Goal: Information Seeking & Learning: Learn about a topic

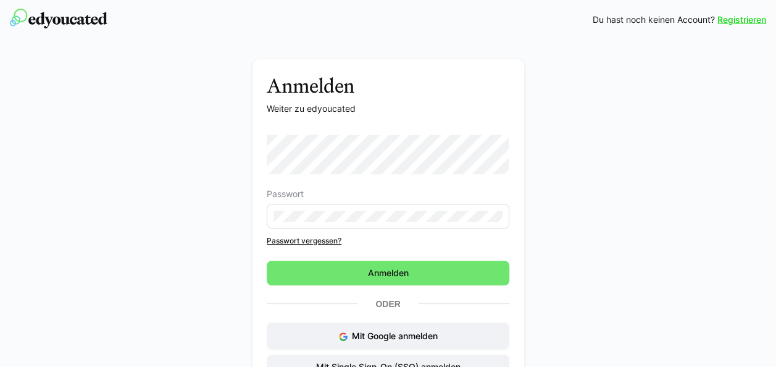
scroll to position [42, 0]
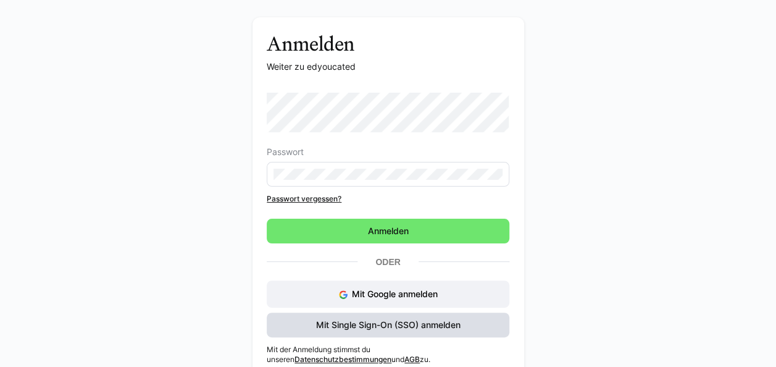
click at [389, 330] on span "Mit Single Sign-On (SSO) anmelden" at bounding box center [388, 325] width 148 height 12
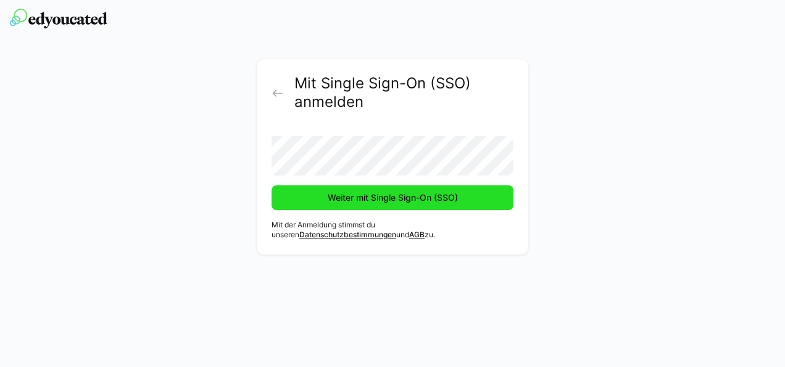
click at [384, 195] on span "Weiter mit Single Sign-On (SSO)" at bounding box center [393, 197] width 134 height 12
click at [326, 198] on span "Weiter mit Single Sign-On (SSO)" at bounding box center [393, 197] width 134 height 12
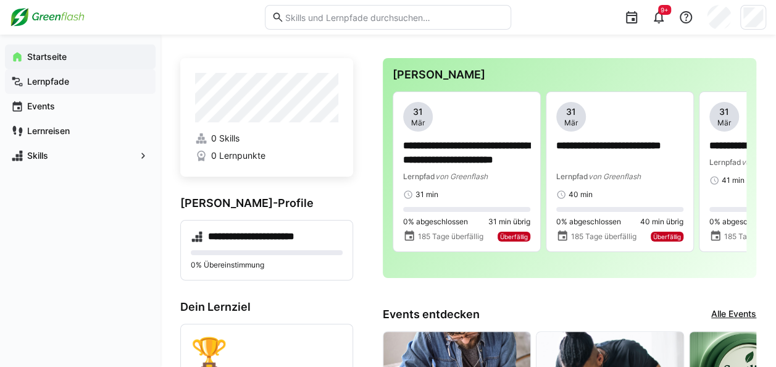
click at [0, 0] on app-navigation-label "Lernpfade" at bounding box center [0, 0] width 0 height 0
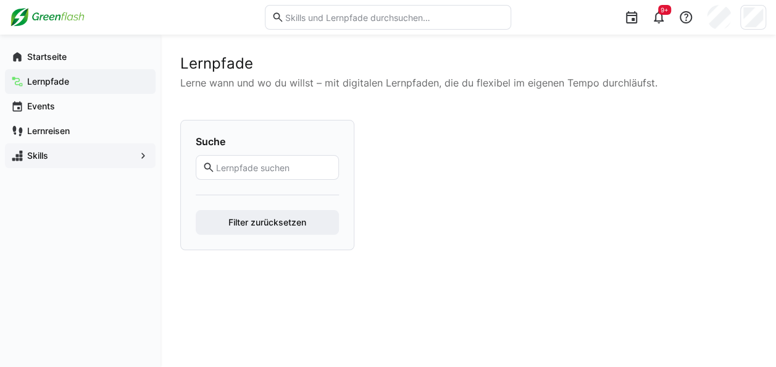
click at [108, 161] on span "Skills" at bounding box center [80, 155] width 110 height 12
click at [52, 164] on div "Skills" at bounding box center [80, 155] width 151 height 25
click at [103, 152] on span "Skills" at bounding box center [80, 155] width 110 height 12
click at [0, 0] on app-navigation-label "Startseite" at bounding box center [0, 0] width 0 height 0
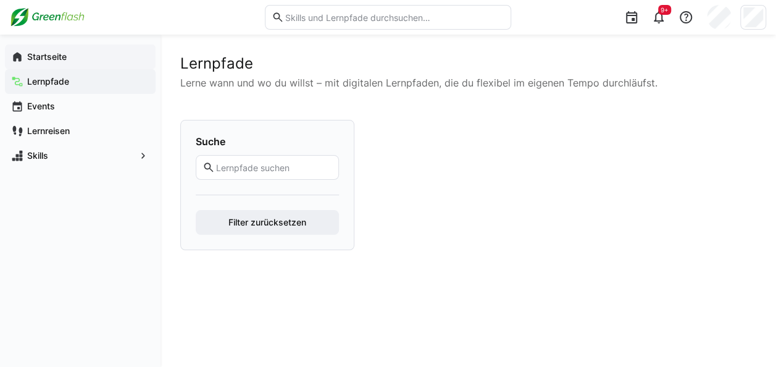
click at [0, 0] on app-navigation-label "Startseite" at bounding box center [0, 0] width 0 height 0
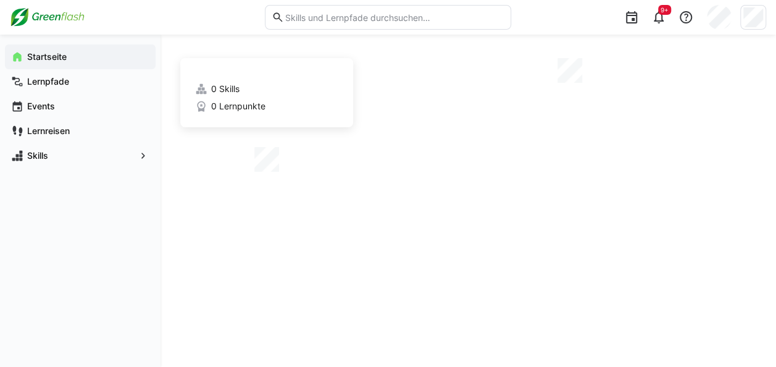
drag, startPoint x: 32, startPoint y: 54, endPoint x: 394, endPoint y: 170, distance: 380.0
click at [0, 0] on app-navigation-label "Startseite" at bounding box center [0, 0] width 0 height 0
click at [394, 170] on app-home-right at bounding box center [570, 115] width 374 height 114
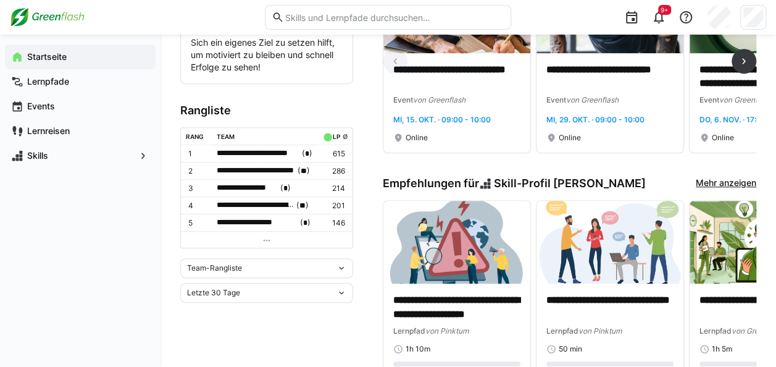
scroll to position [384, 0]
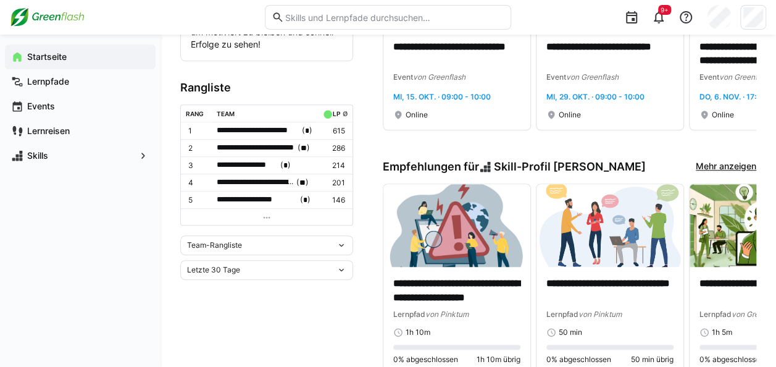
click at [266, 212] on eds-icon at bounding box center [267, 217] width 10 height 10
click at [256, 215] on td at bounding box center [267, 216] width 172 height 17
click at [252, 235] on div "Team-Rangliste" at bounding box center [266, 245] width 173 height 20
click at [252, 235] on div "Team-Rangliste Team-Rangliste Individuelle Rangliste" at bounding box center [266, 245] width 173 height 20
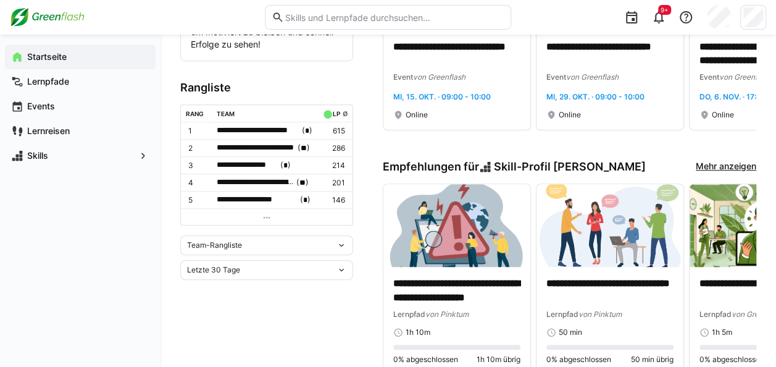
click at [262, 260] on div "Letzte 30 Tage" at bounding box center [266, 270] width 173 height 20
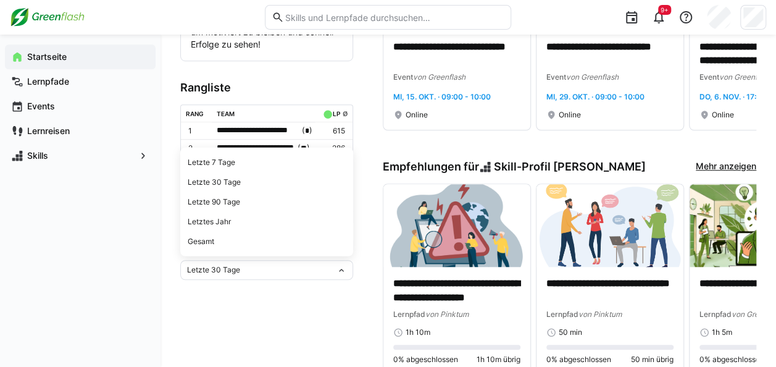
click at [262, 260] on div "Letzte 30 Tage Letzte 7 Tage Letzte 30 Tage Letzte 90 Tage Letztes Jahr Gesamt" at bounding box center [266, 270] width 173 height 20
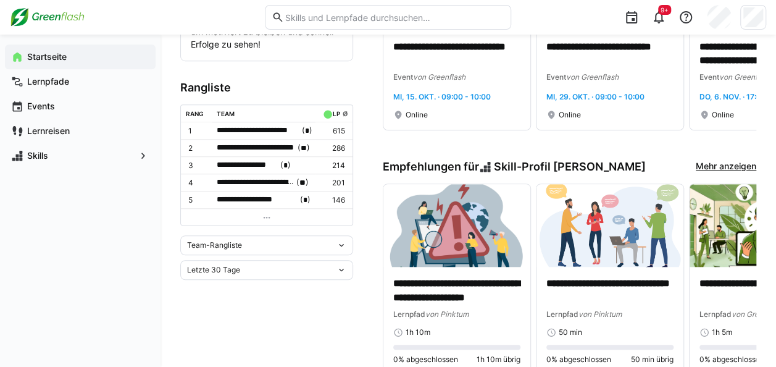
click at [262, 248] on div "Team-Rangliste" at bounding box center [266, 245] width 173 height 20
click at [222, 262] on span "Team-Rangliste" at bounding box center [266, 269] width 173 height 20
click at [249, 246] on div "Team-Rangliste" at bounding box center [261, 245] width 149 height 9
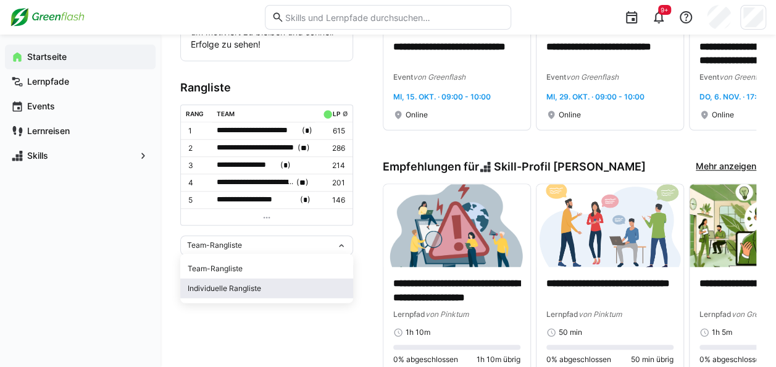
click at [233, 283] on div "Individuelle Rangliste" at bounding box center [267, 288] width 158 height 10
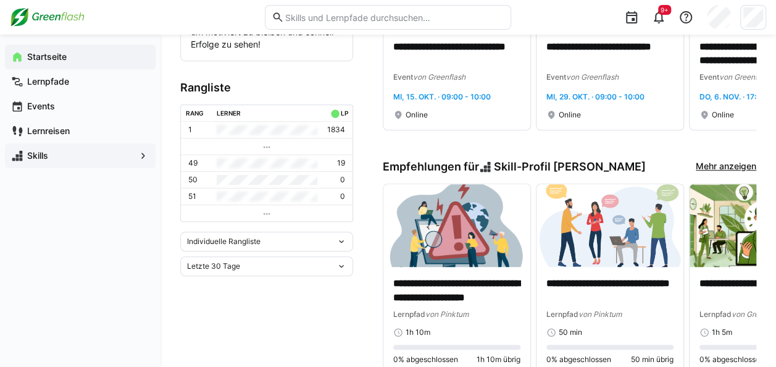
click at [49, 155] on span "Skills" at bounding box center [80, 155] width 110 height 12
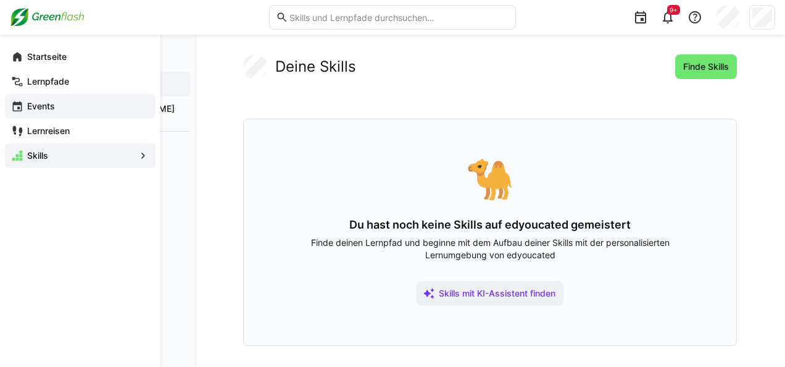
click at [0, 0] on app-navigation-label "Events" at bounding box center [0, 0] width 0 height 0
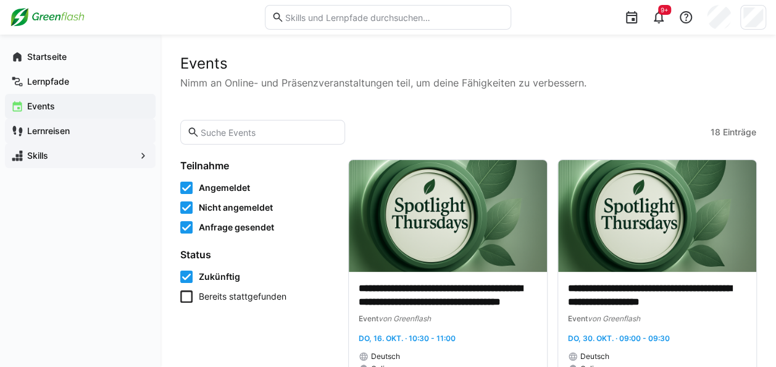
click at [0, 0] on app-navigation-label "Lernreisen" at bounding box center [0, 0] width 0 height 0
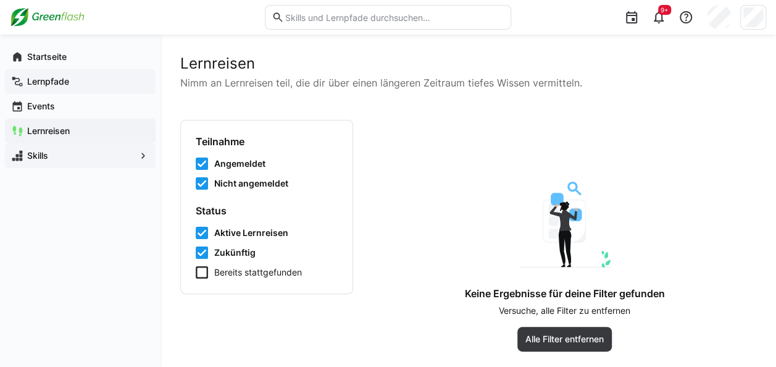
click at [35, 86] on span "Lernpfade" at bounding box center [87, 81] width 124 height 12
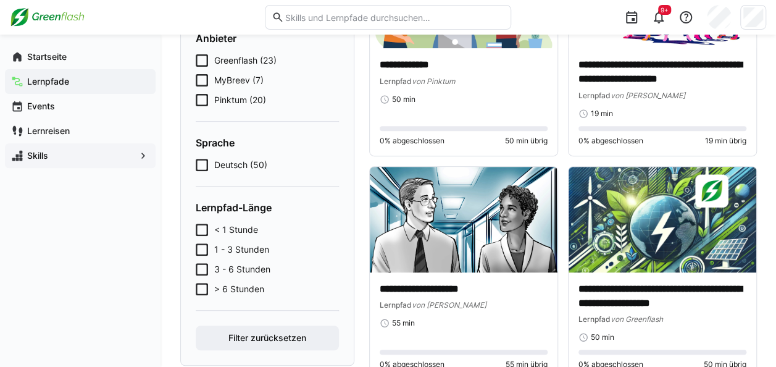
scroll to position [33, 0]
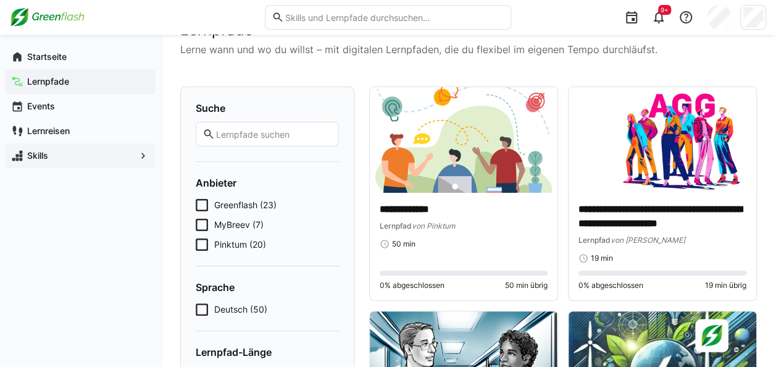
click at [194, 204] on div "Suche Anbieter Greenflash (23) MyBreev (7) Pinktum (20) Sprache Deutsch (50) Le…" at bounding box center [267, 298] width 174 height 424
click at [202, 204] on icon at bounding box center [202, 205] width 12 height 12
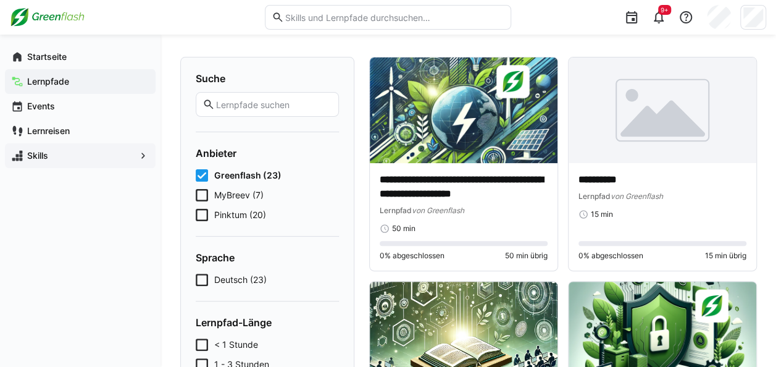
scroll to position [0, 0]
